Goal: Task Accomplishment & Management: Manage account settings

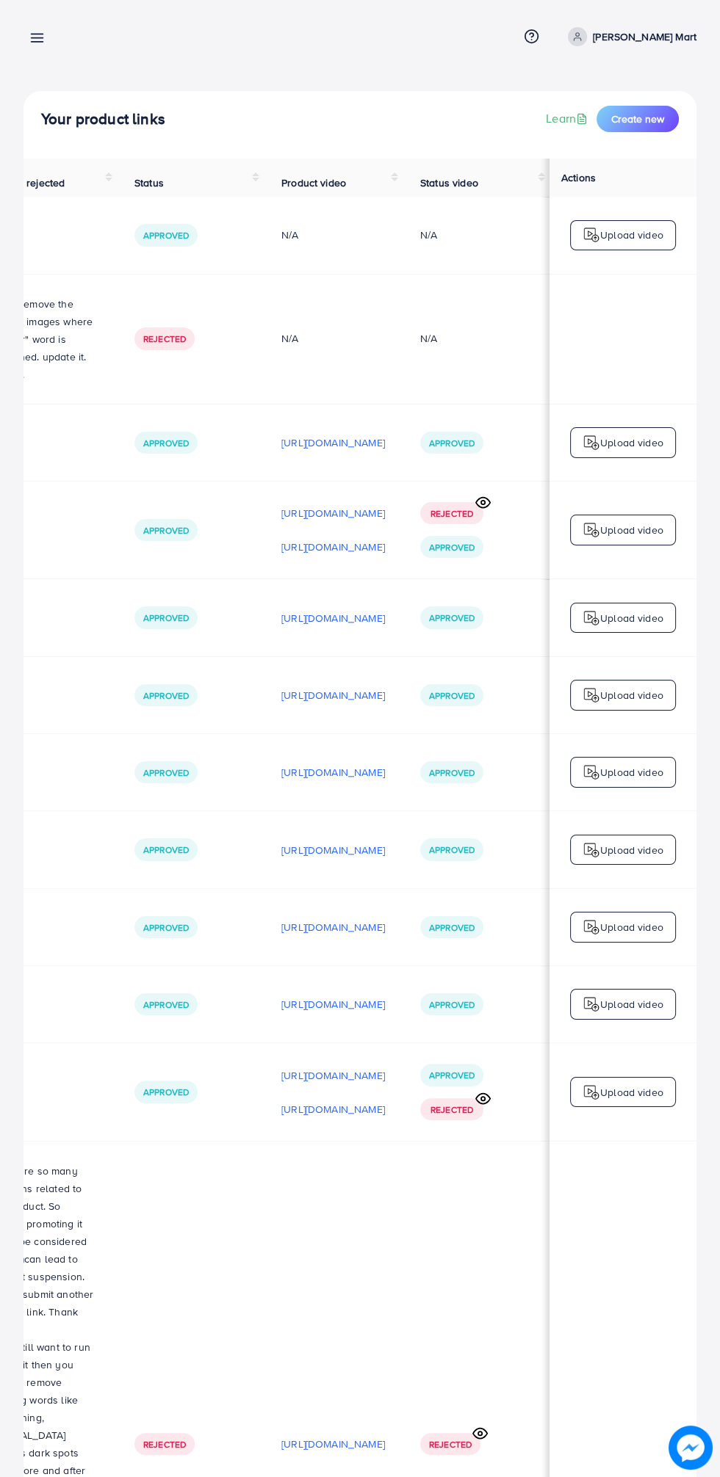
scroll to position [2, 494]
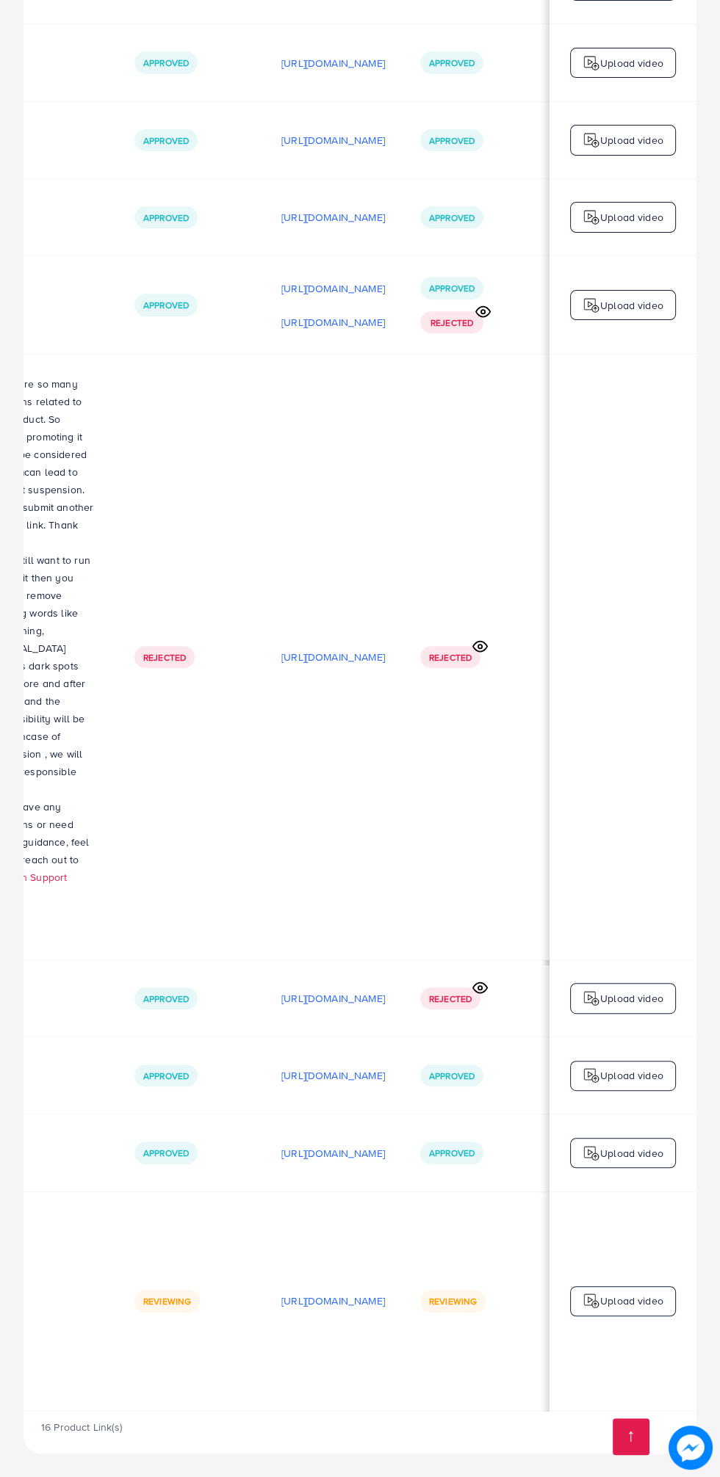
scroll to position [0, 463]
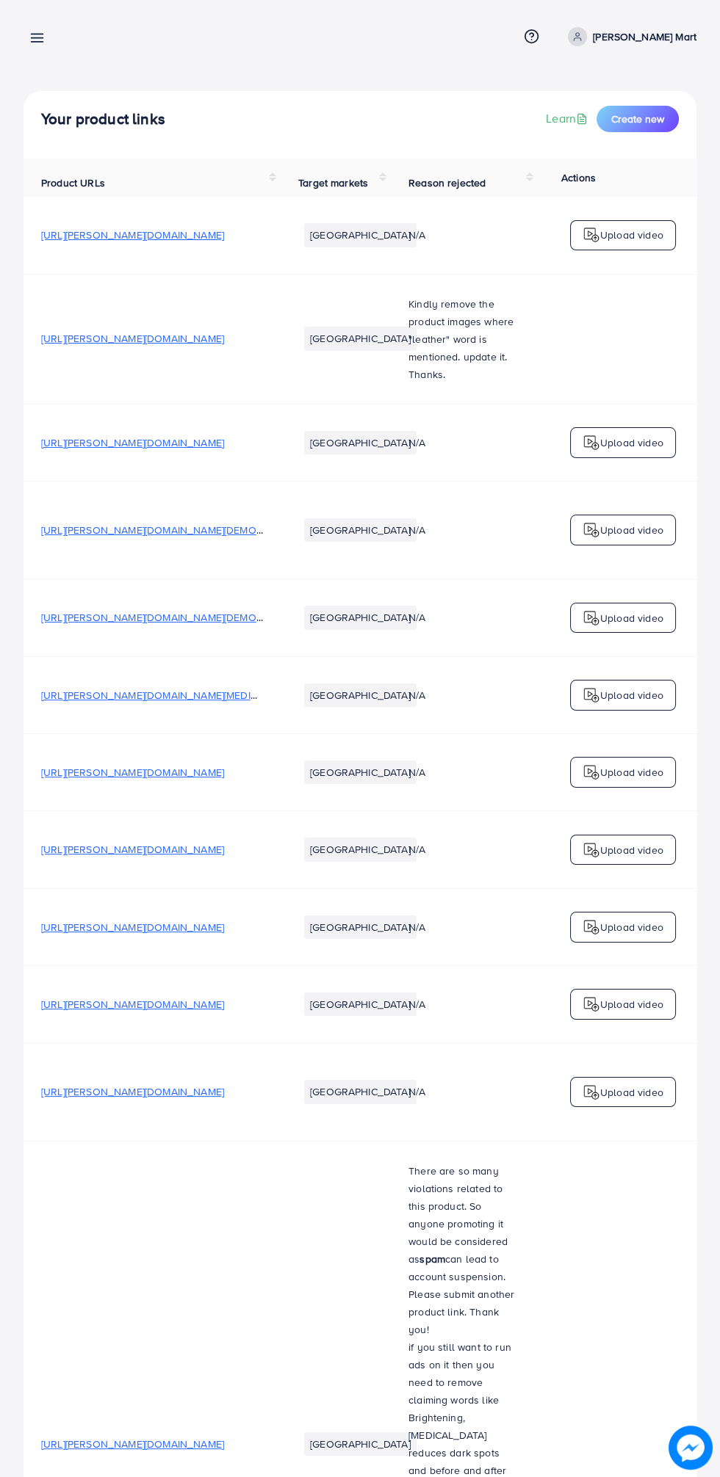
click at [37, 38] on line at bounding box center [38, 38] width 12 height 0
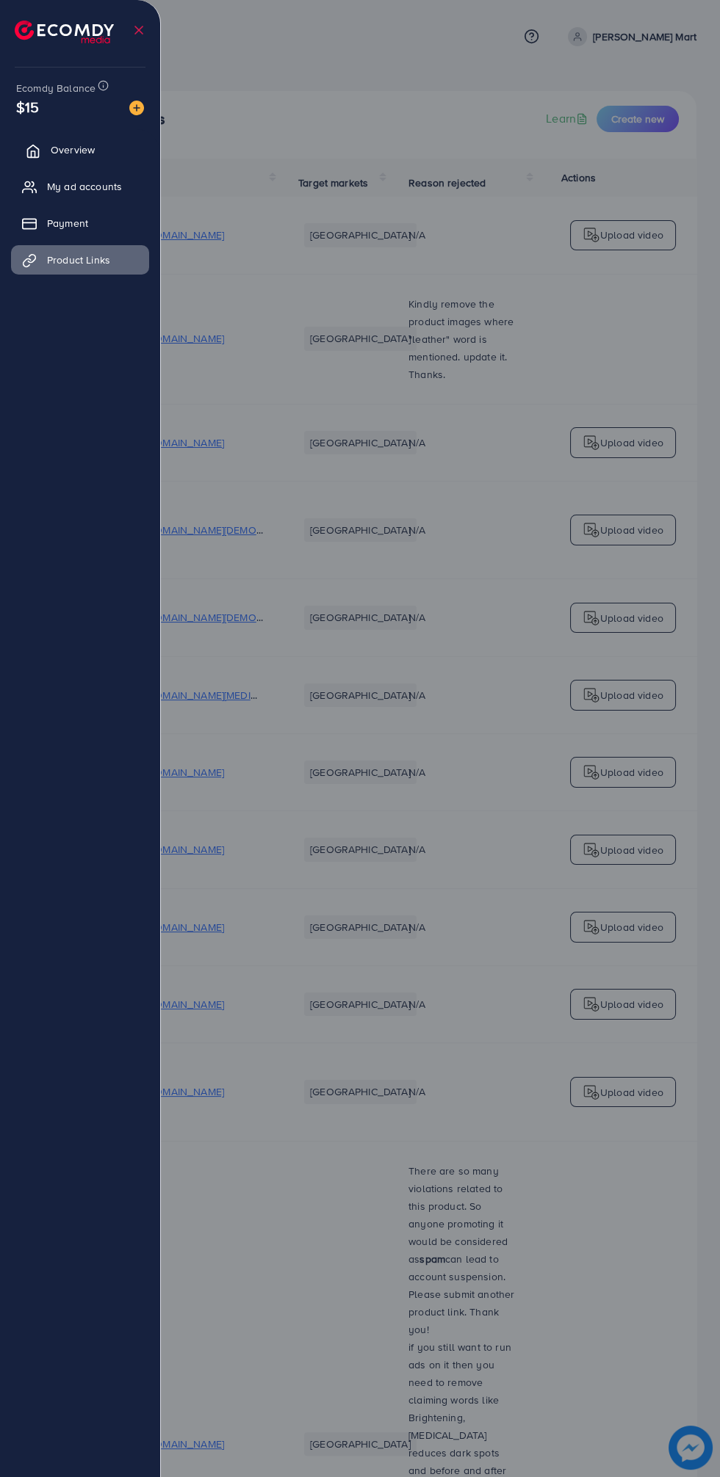
click at [29, 151] on icon at bounding box center [33, 151] width 15 height 15
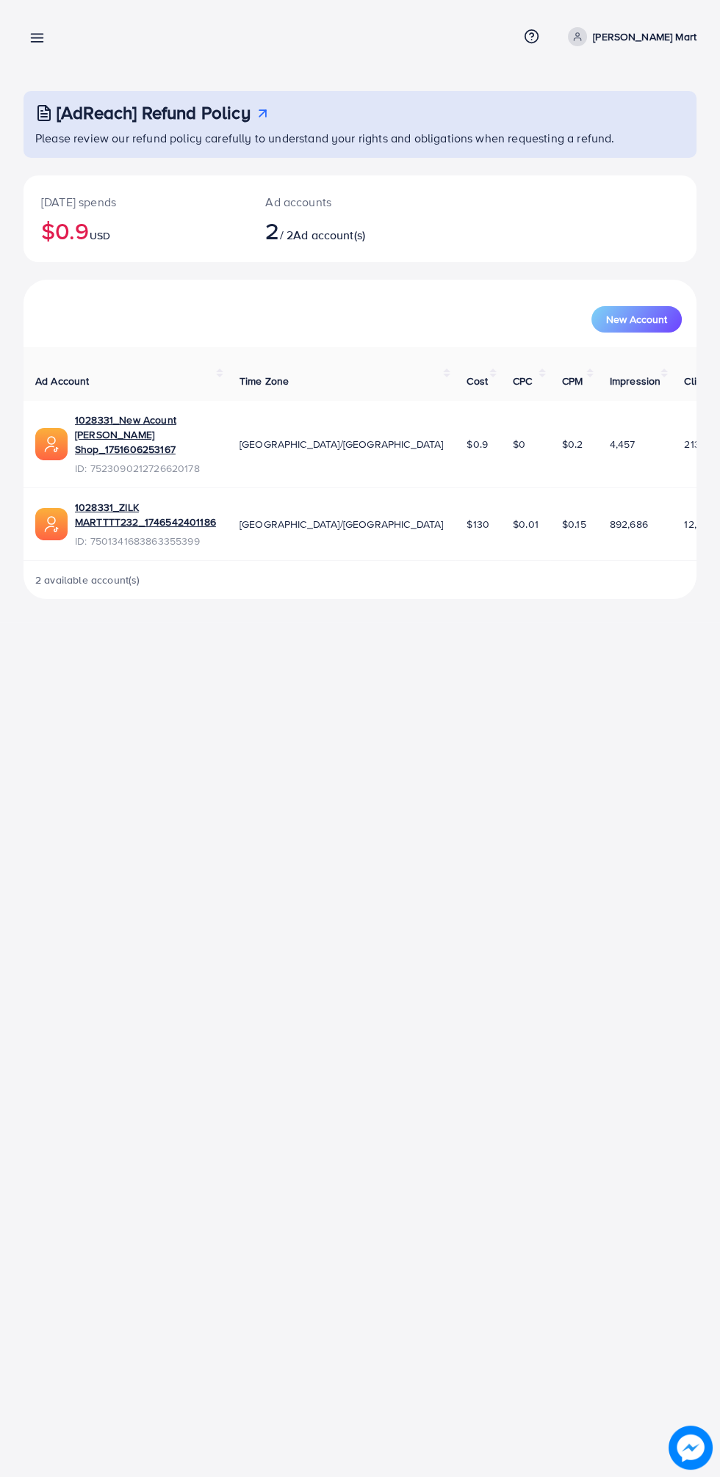
click at [664, 27] on link "[PERSON_NAME] Mart" at bounding box center [629, 36] width 134 height 19
click at [665, 144] on p "Please review our refund policy carefully to understand your rights and obligat…" at bounding box center [361, 138] width 652 height 18
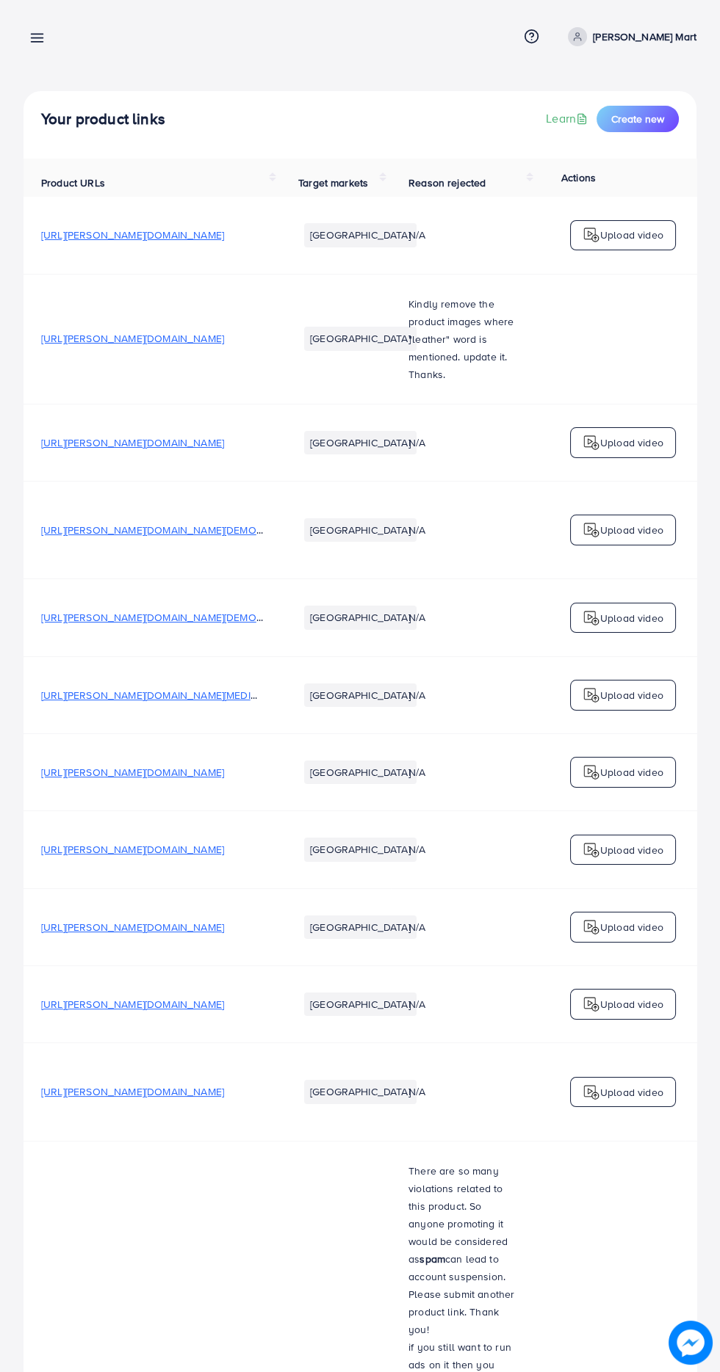
click at [654, 41] on link "[PERSON_NAME] Mart" at bounding box center [629, 36] width 134 height 19
click at [581, 121] on icon at bounding box center [576, 121] width 12 height 12
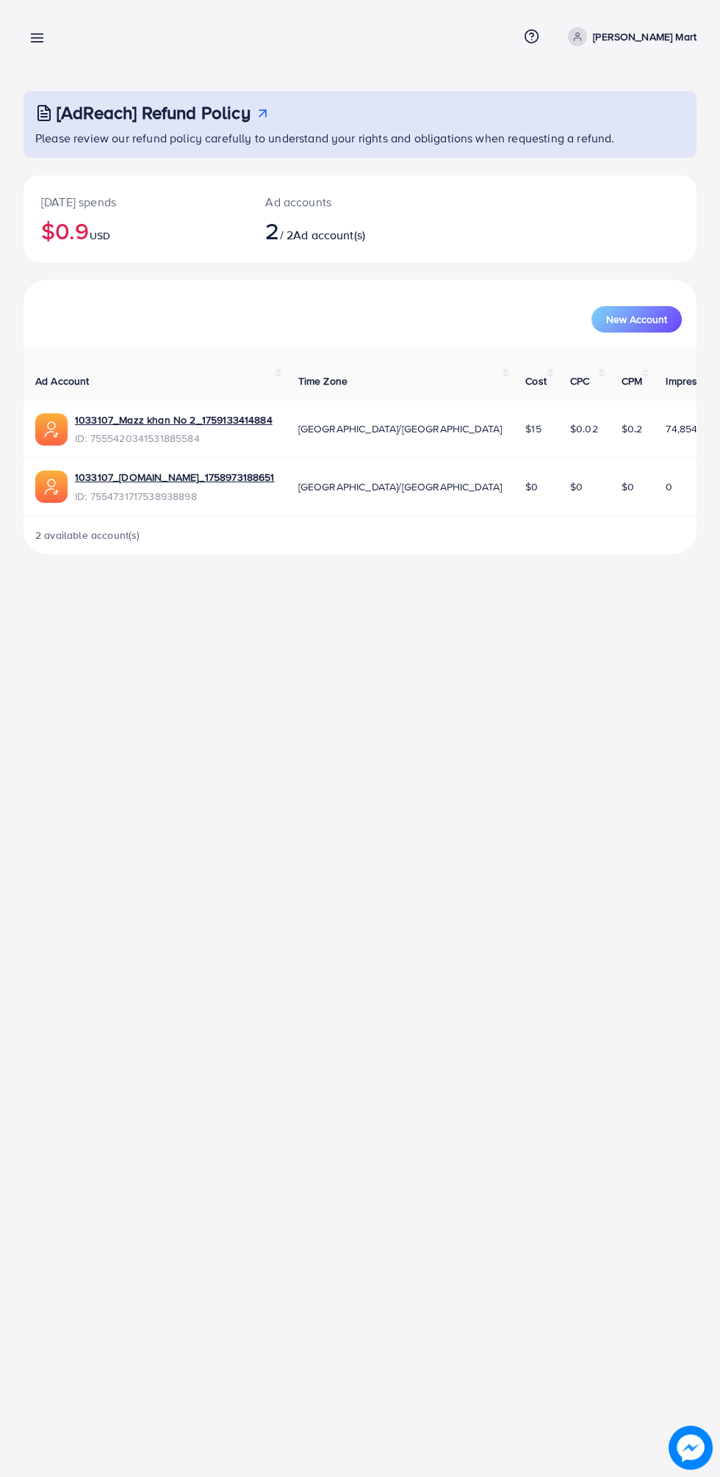
click at [44, 35] on icon at bounding box center [36, 37] width 15 height 15
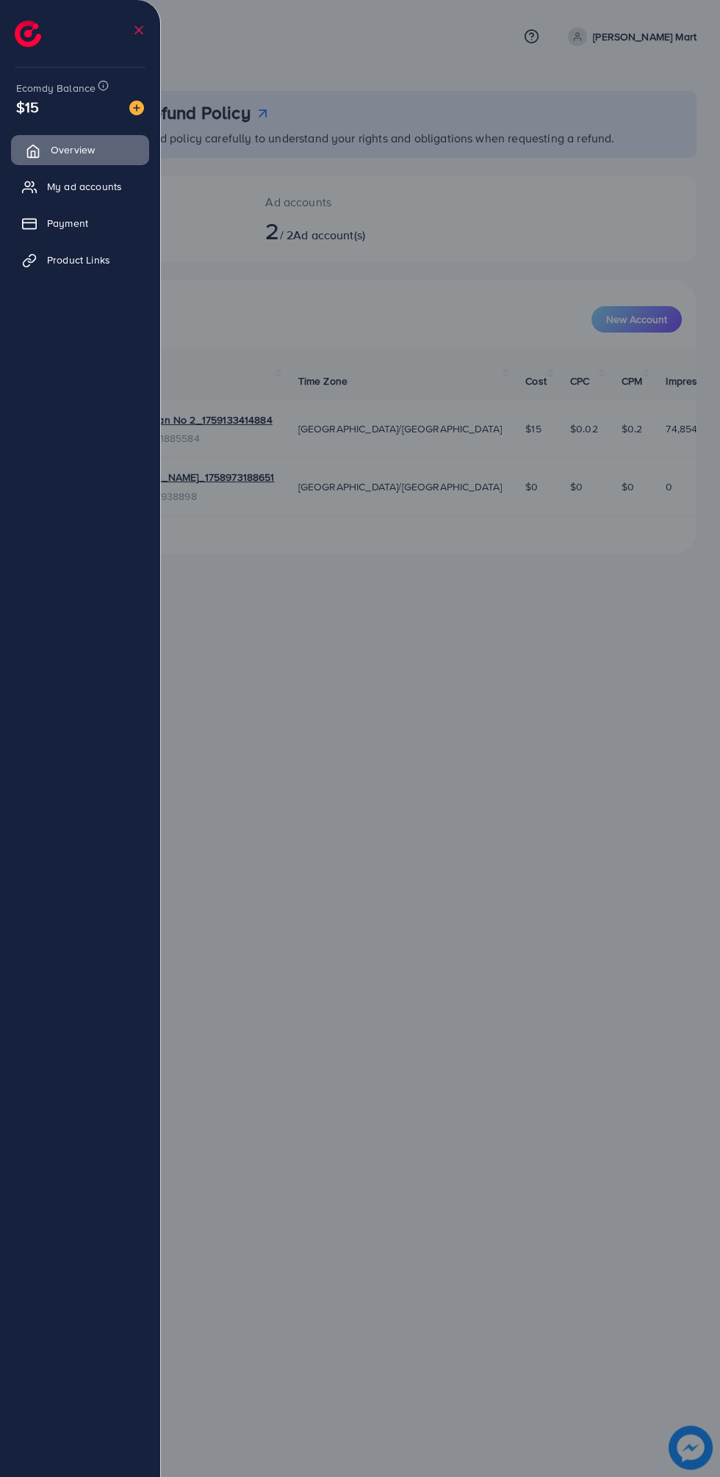
click at [32, 151] on polyline at bounding box center [34, 154] width 4 height 6
click at [615, 906] on div at bounding box center [360, 886] width 720 height 1772
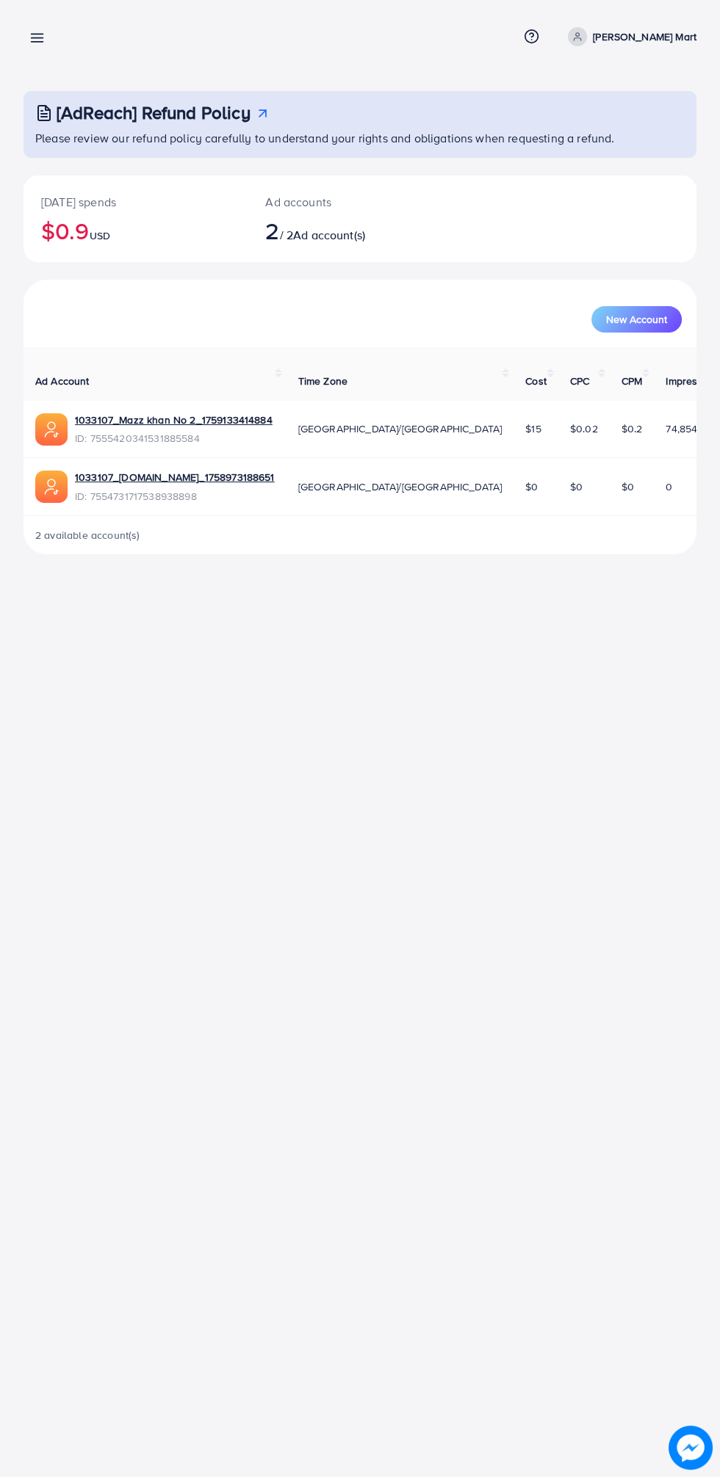
click at [37, 35] on line at bounding box center [38, 35] width 12 height 0
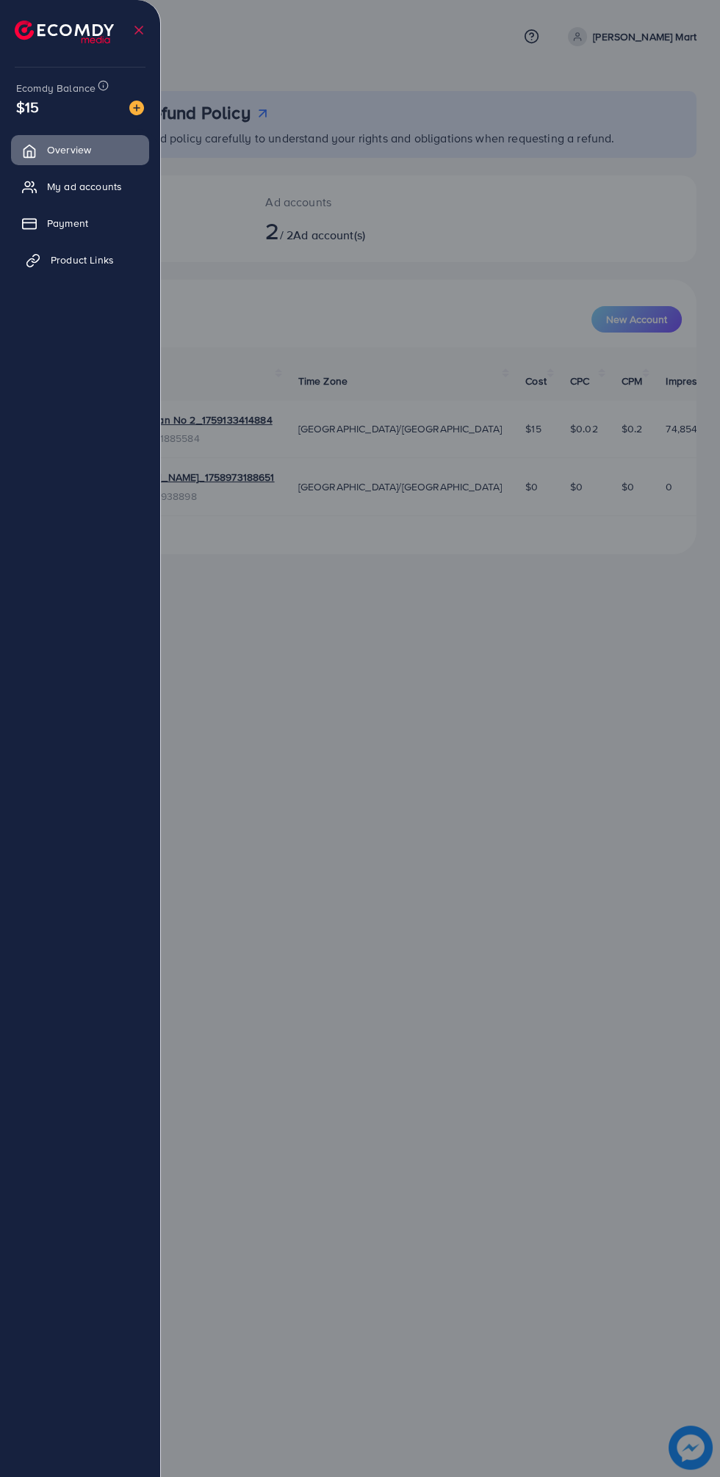
click at [29, 260] on icon at bounding box center [30, 263] width 7 height 8
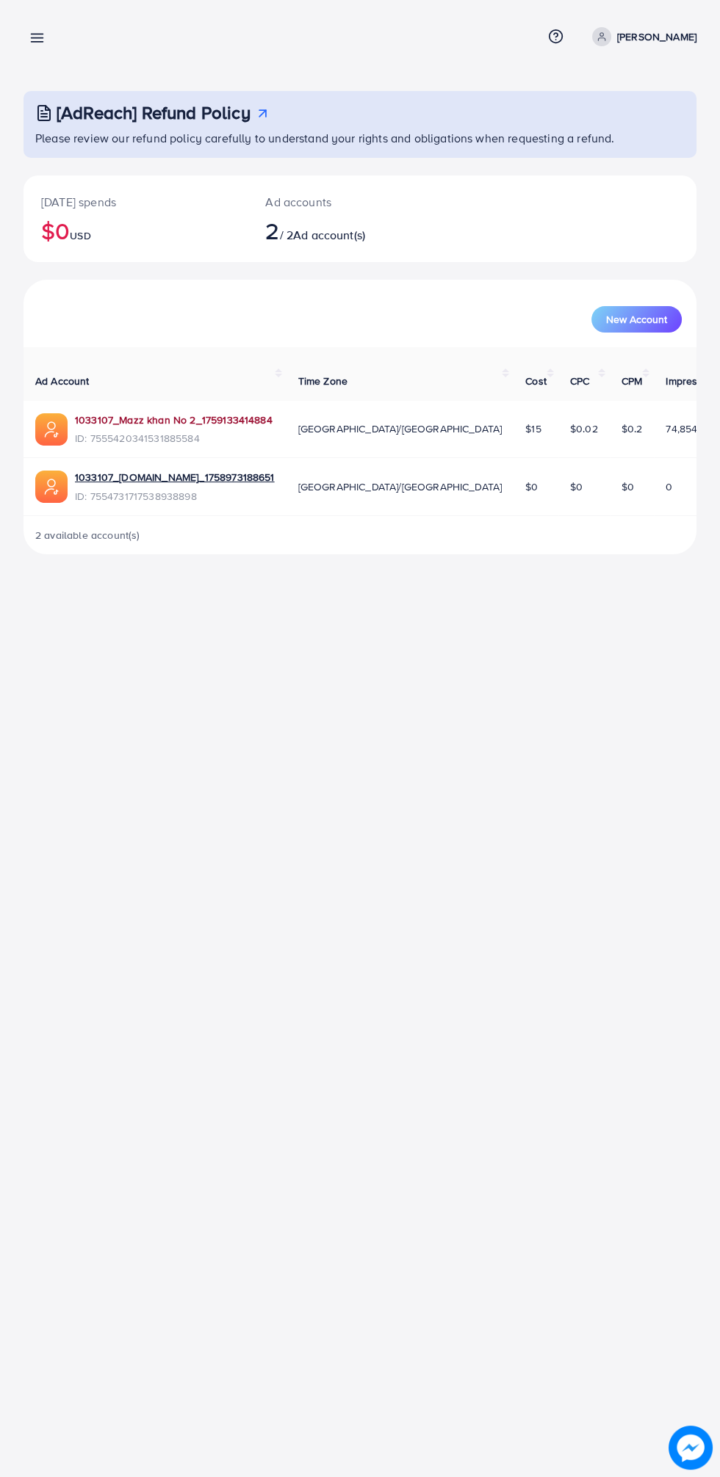
click at [126, 413] on link "1033107_Mazz khan No 2_1759133414884" at bounding box center [173, 420] width 197 height 15
